Goal: Transaction & Acquisition: Purchase product/service

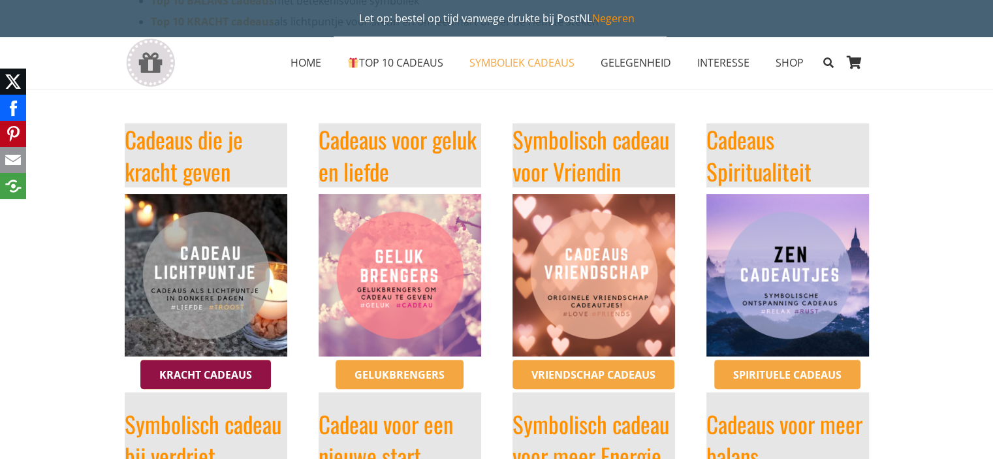
click at [175, 378] on span "Kracht cadeaus" at bounding box center [205, 374] width 93 height 14
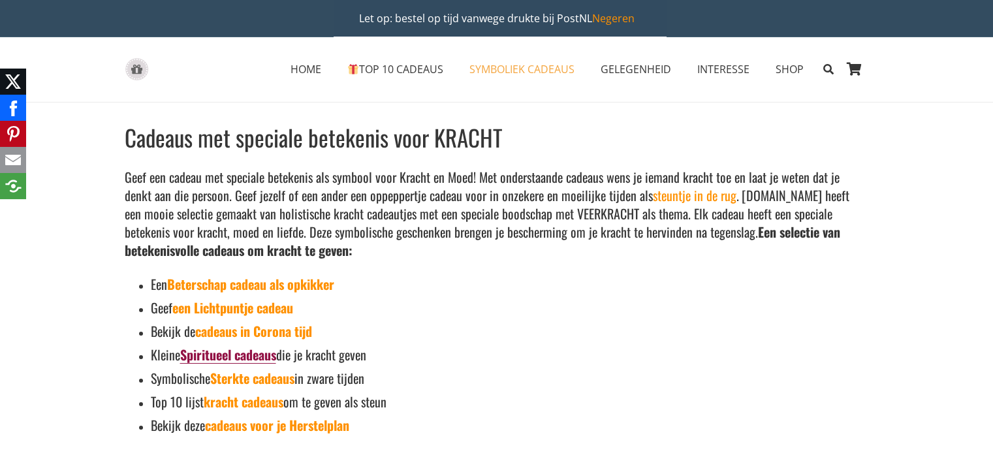
click at [236, 352] on link "Spiritueel cadeaus" at bounding box center [228, 355] width 96 height 20
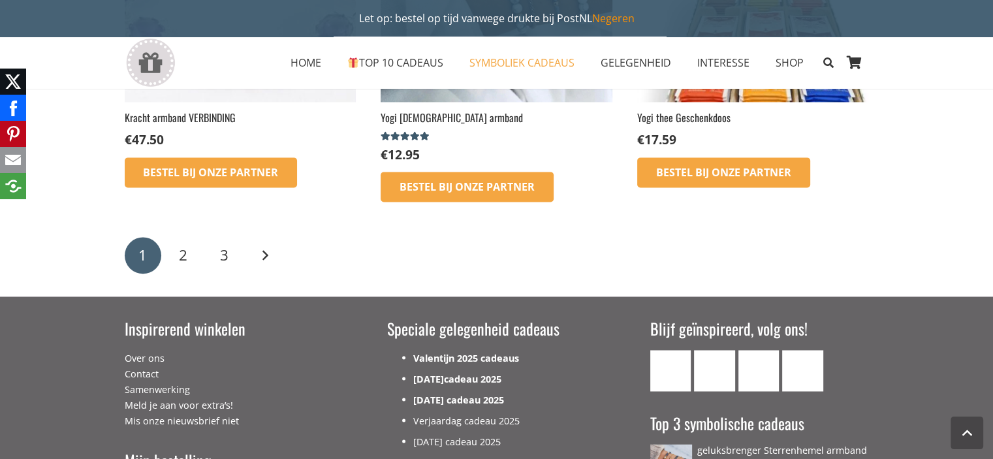
scroll to position [2088, 0]
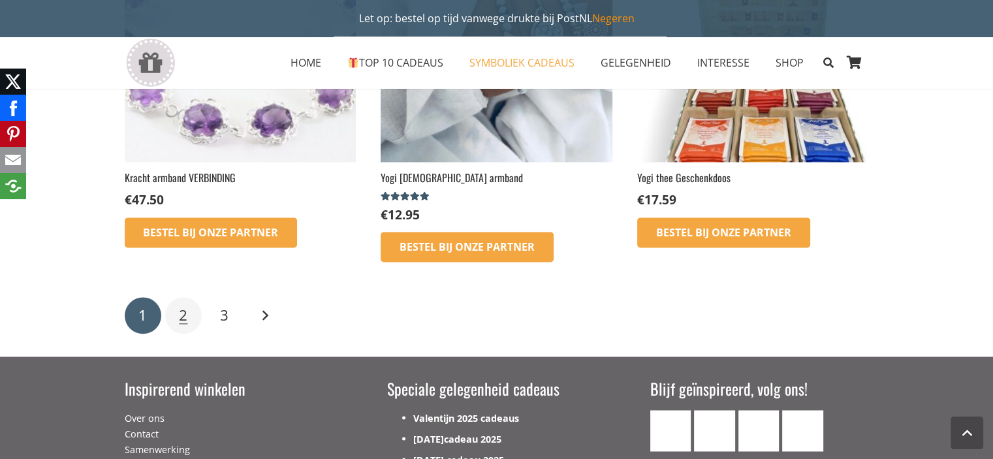
click at [181, 305] on span "2" at bounding box center [183, 315] width 8 height 20
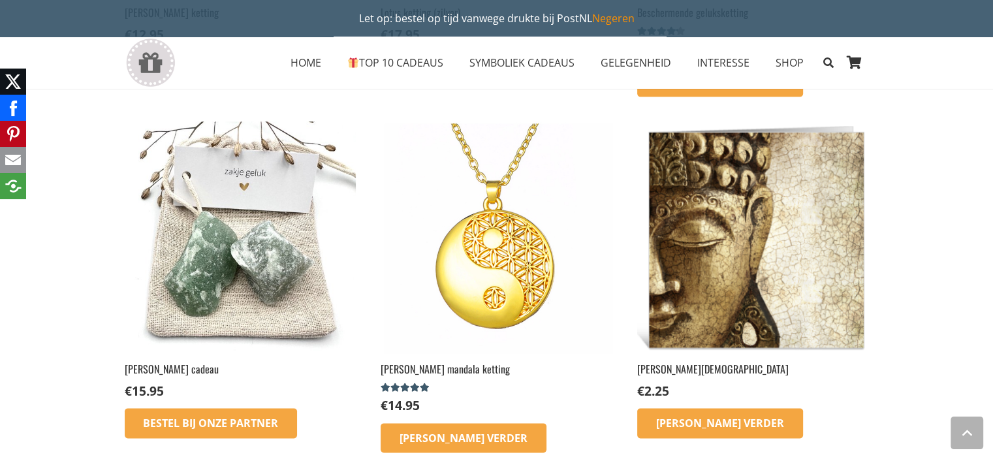
scroll to position [1697, 0]
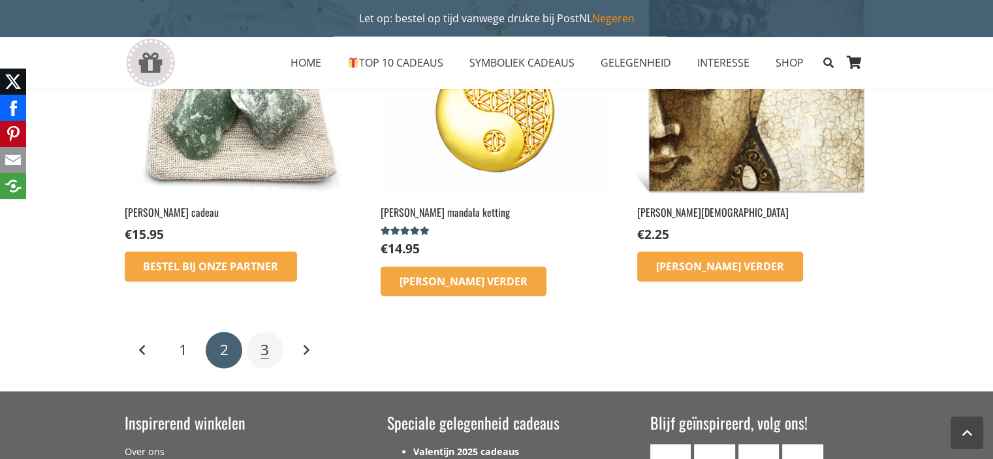
click at [256, 331] on link "3" at bounding box center [265, 349] width 37 height 37
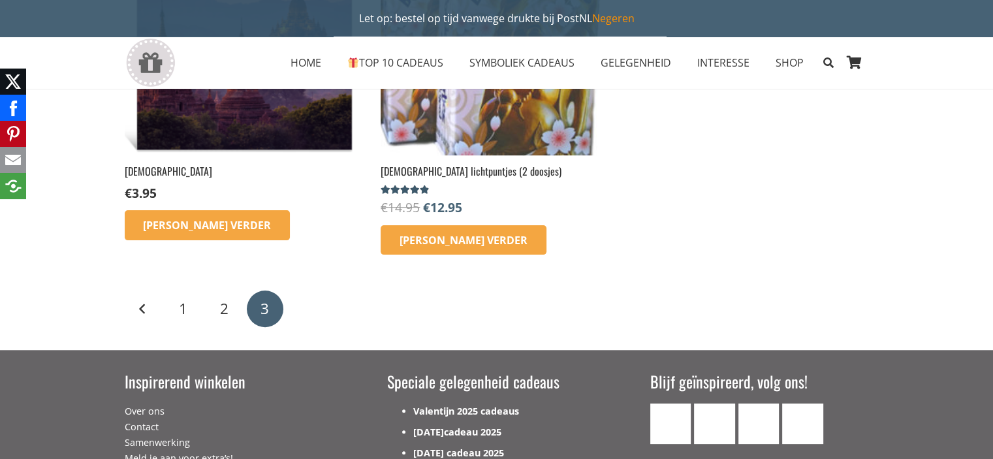
scroll to position [196, 0]
